Goal: Task Accomplishment & Management: Use online tool/utility

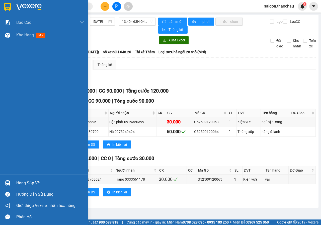
click at [21, 183] on div "Hàng sắp về" at bounding box center [50, 183] width 68 height 8
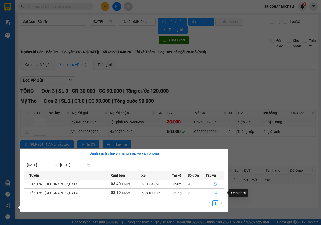
click at [210, 192] on button "button" at bounding box center [215, 193] width 19 height 8
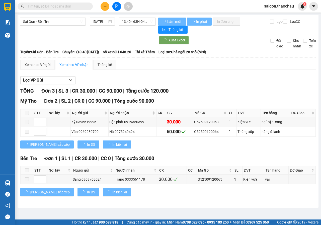
type input "[DATE]"
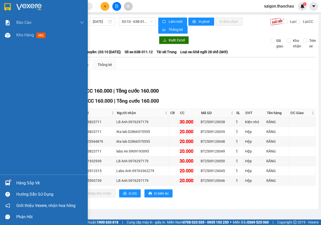
click at [5, 180] on div at bounding box center [7, 183] width 9 height 9
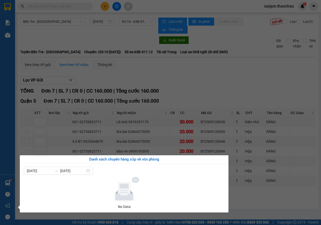
click at [186, 62] on section "Kết quả tìm kiếm ( 0 ) Bộ lọc No Data saigon.thaochau 1 Báo cáo Báo cáo dòng ti…" at bounding box center [160, 112] width 321 height 225
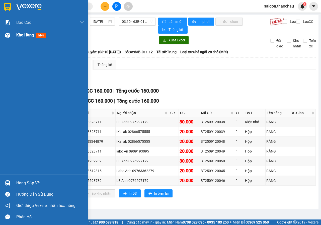
click at [10, 39] on div at bounding box center [7, 35] width 9 height 9
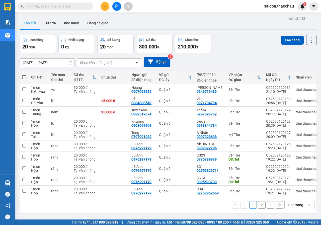
click at [293, 206] on div "10 / trang" at bounding box center [296, 205] width 16 height 5
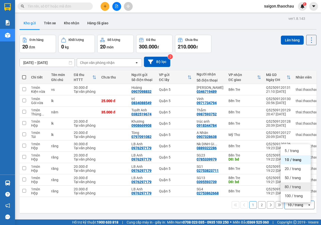
click at [292, 186] on span "80 / trang" at bounding box center [293, 186] width 16 height 5
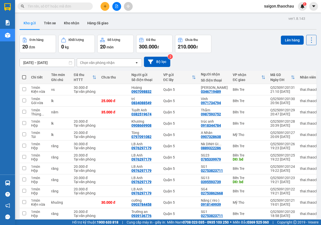
click at [25, 78] on span at bounding box center [24, 77] width 4 height 4
click at [24, 75] on input "checkbox" at bounding box center [24, 75] width 0 height 0
checkbox input "true"
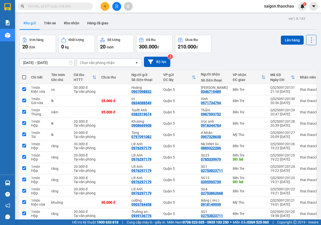
checkbox input "true"
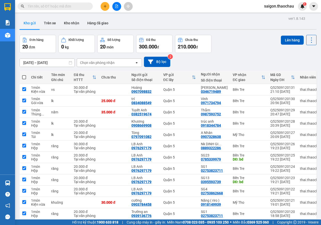
checkbox input "true"
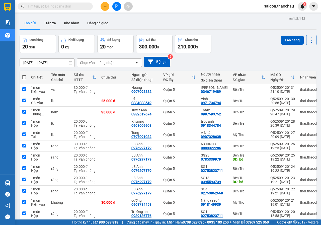
checkbox input "true"
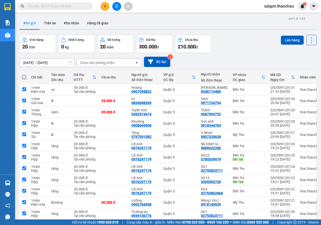
checkbox input "true"
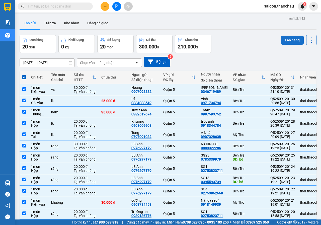
click at [281, 40] on button "Lên hàng" at bounding box center [292, 40] width 23 height 9
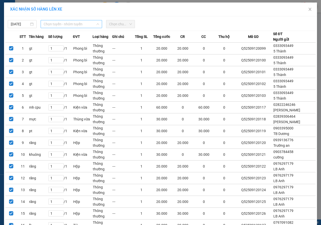
click at [55, 24] on span "Chọn tuyến - nhóm tuyến" at bounding box center [71, 24] width 55 height 8
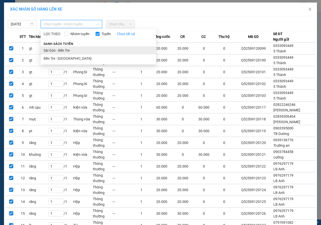
click at [74, 51] on li "Sài Gòn - Bến Tre" at bounding box center [98, 50] width 115 height 8
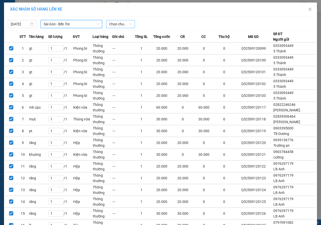
click at [117, 25] on span "Chọn chuyến" at bounding box center [120, 24] width 23 height 8
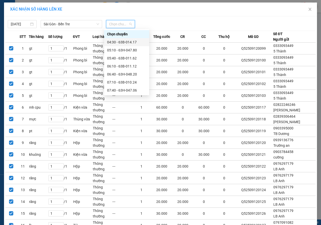
click at [111, 40] on div "04:30 - 63B-014.17" at bounding box center [126, 42] width 39 height 6
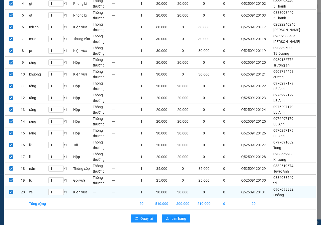
scroll to position [99, 0]
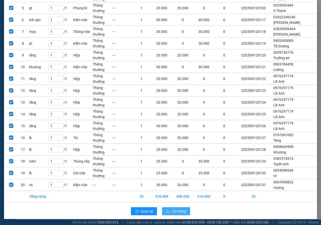
click at [174, 210] on span "Lên hàng" at bounding box center [179, 212] width 15 height 6
